Goal: Task Accomplishment & Management: Complete application form

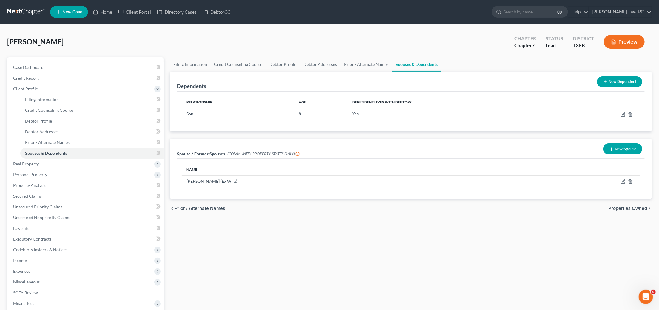
click at [623, 113] on icon "button" at bounding box center [623, 114] width 5 height 5
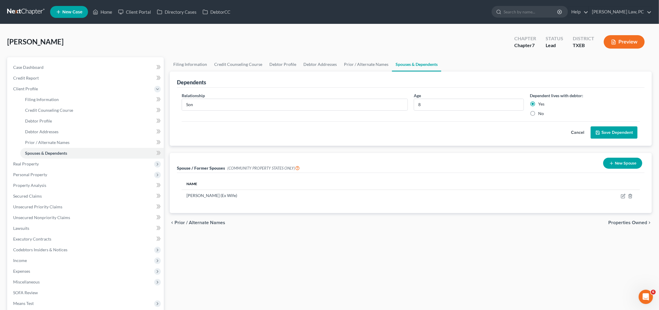
click at [538, 113] on label "No" at bounding box center [541, 114] width 6 height 6
click at [541, 113] on input "No" at bounding box center [543, 113] width 4 height 4
radio input "true"
click at [616, 135] on button "Save Dependent" at bounding box center [614, 132] width 47 height 13
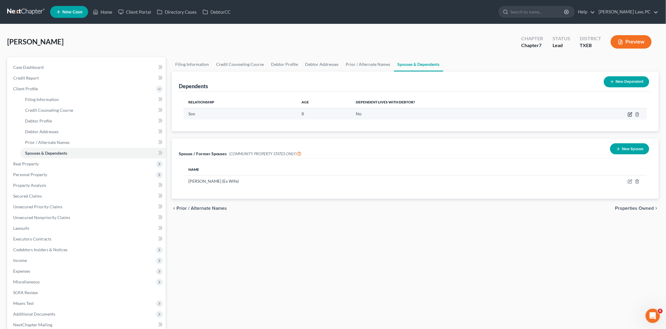
click at [631, 114] on icon "button" at bounding box center [630, 113] width 3 height 3
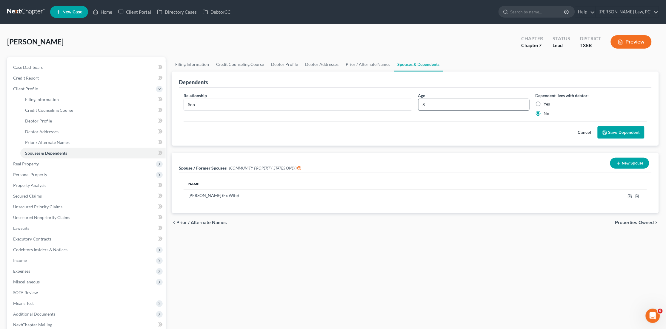
click at [429, 103] on input "8" at bounding box center [473, 104] width 111 height 11
type input "7"
click at [614, 128] on button "Save Dependent" at bounding box center [620, 132] width 47 height 13
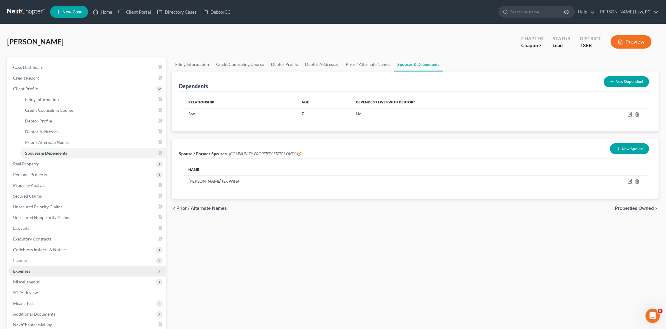
click at [31, 266] on span "Expenses" at bounding box center [86, 271] width 157 height 11
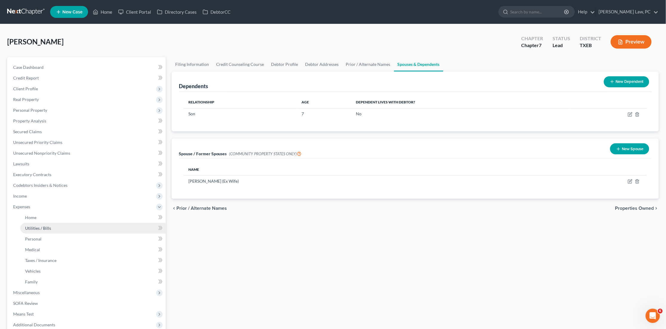
click at [35, 226] on span "Utilities / Bills" at bounding box center [38, 228] width 26 height 5
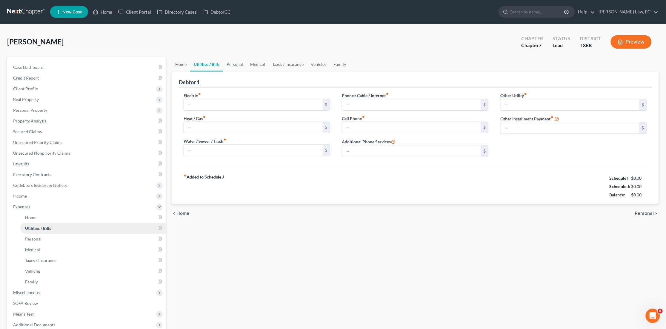
type input "400.00"
type input "75.00"
type input "0.00"
type input "50.00"
type input "127.00"
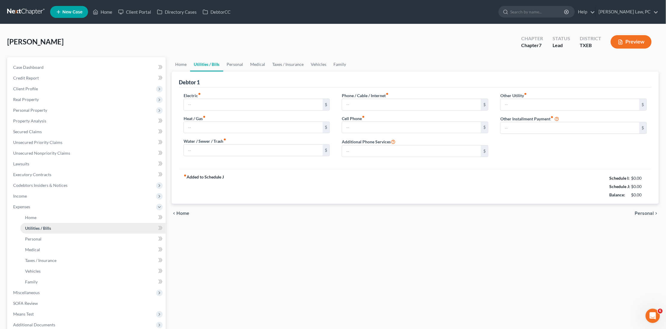
type input "0.00"
type input "28.00"
type input "Subscriptions"
click at [233, 64] on link "Personal" at bounding box center [235, 64] width 24 height 14
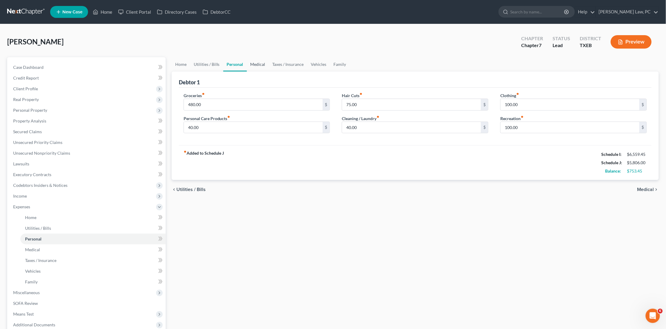
click at [262, 64] on link "Medical" at bounding box center [258, 64] width 22 height 14
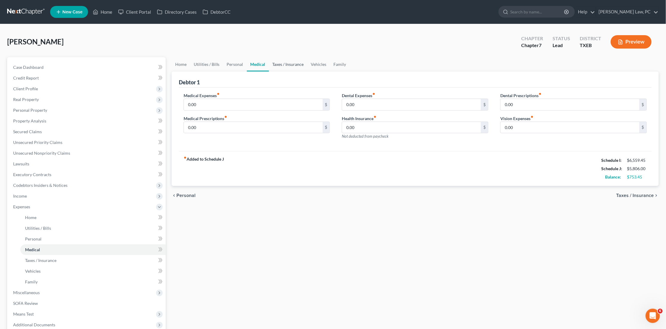
click at [282, 67] on link "Taxes / Insurance" at bounding box center [288, 64] width 38 height 14
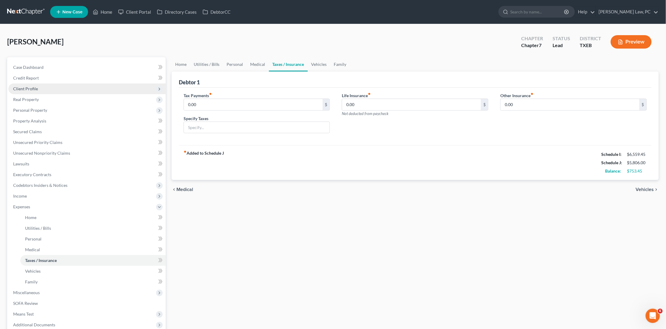
click at [33, 88] on span "Client Profile" at bounding box center [25, 88] width 25 height 5
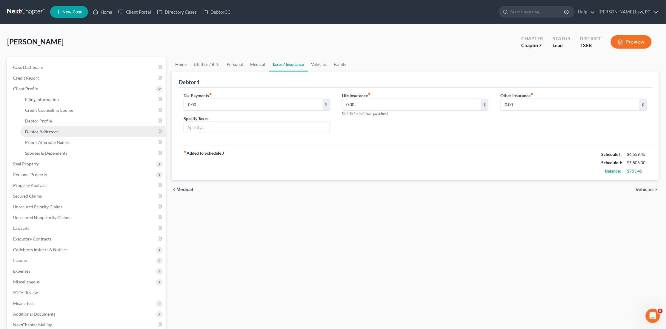
click at [41, 129] on span "Debtor Addresses" at bounding box center [41, 131] width 33 height 5
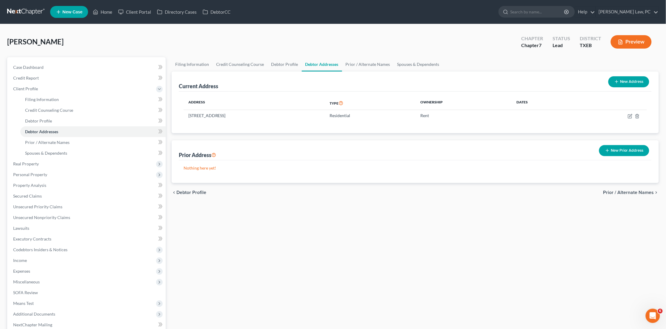
click at [25, 10] on link at bounding box center [26, 12] width 38 height 11
